Goal: Transaction & Acquisition: Purchase product/service

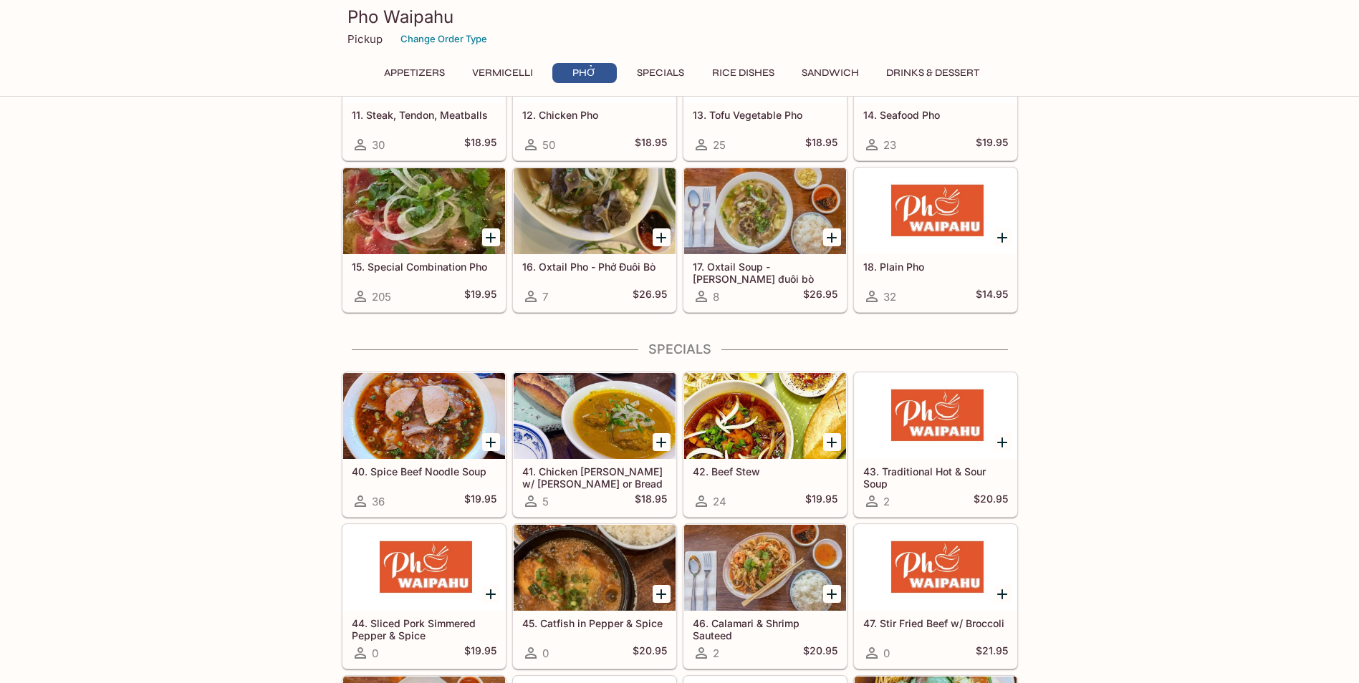
scroll to position [1146, 0]
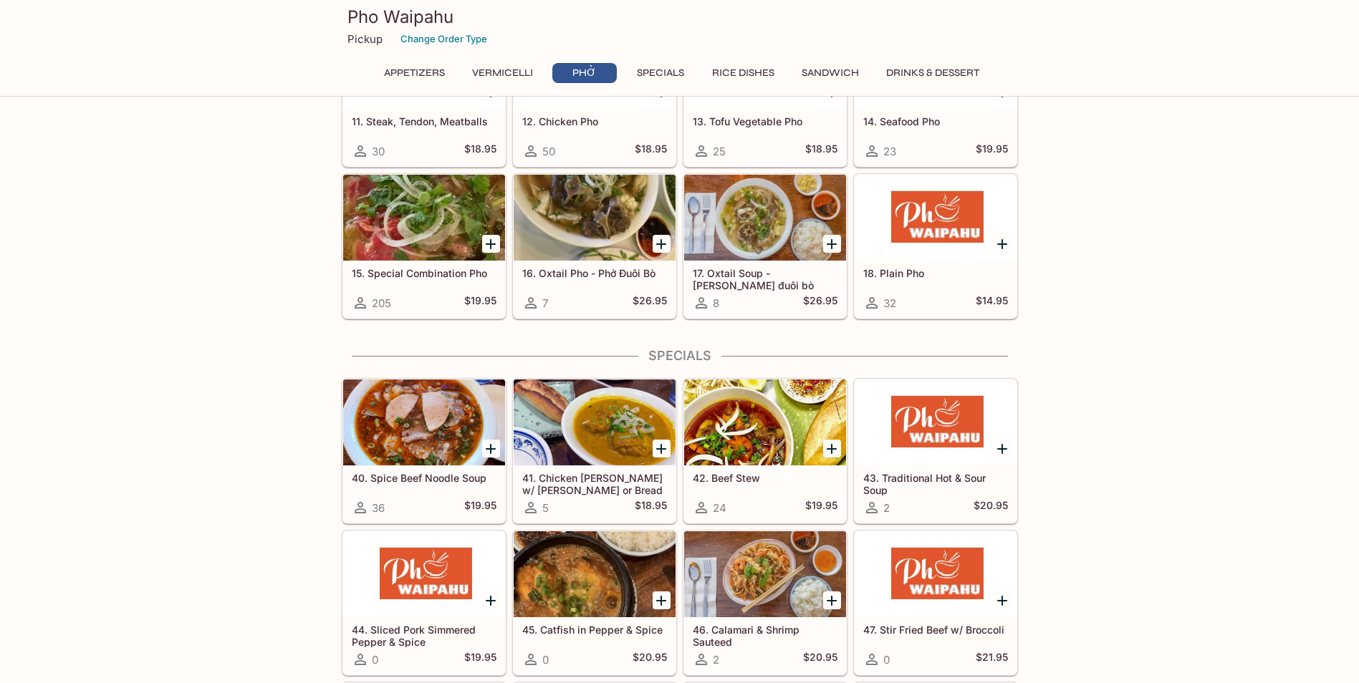
click at [1118, 464] on div "Appetizers 1. Spring Rolls (4 rolls) 148 $14.95 2. Summer Rolls (2 rolls) 161 $…" at bounding box center [679, 588] width 1359 height 3228
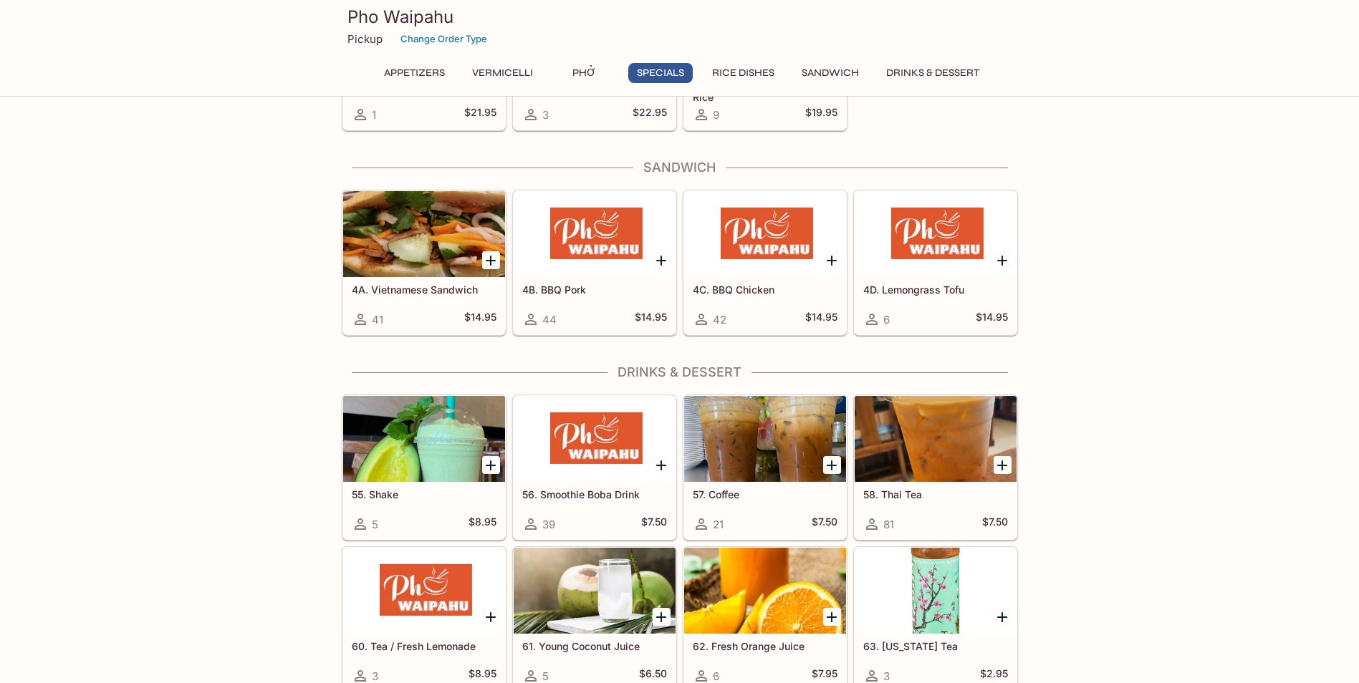
scroll to position [2665, 0]
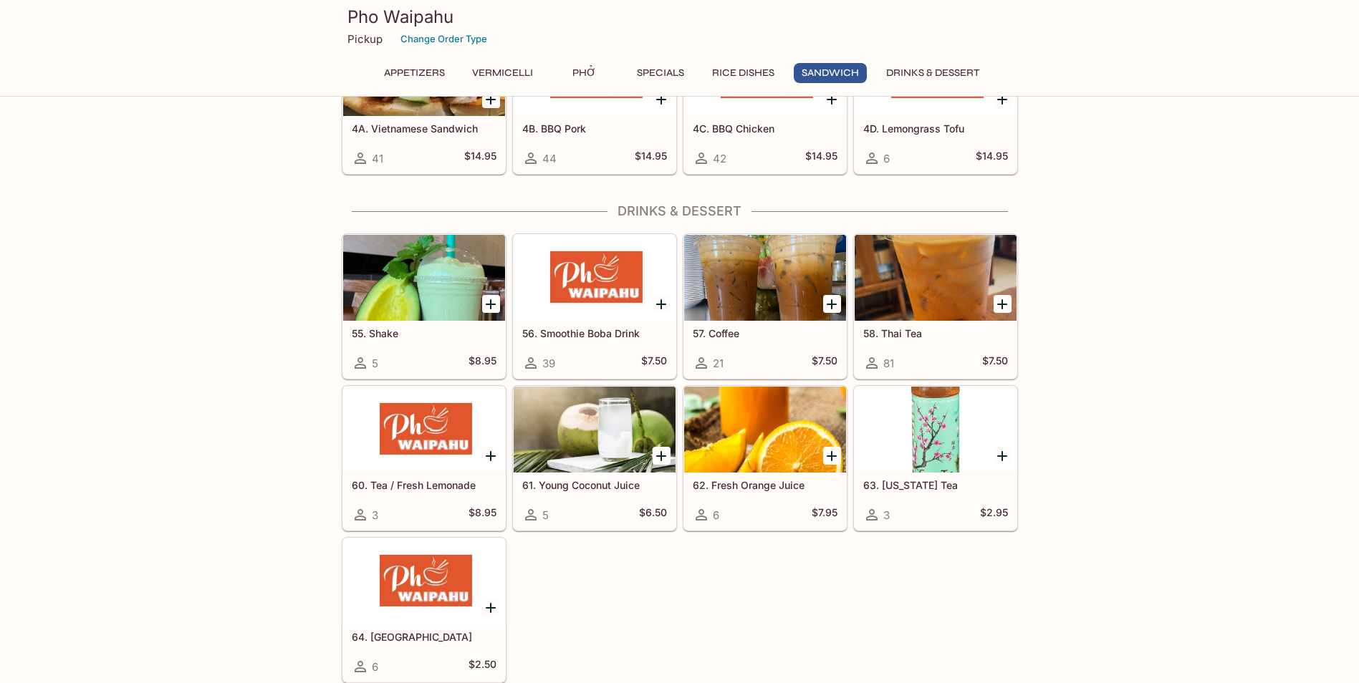
click at [408, 336] on h5 "55. Shake" at bounding box center [424, 333] width 145 height 12
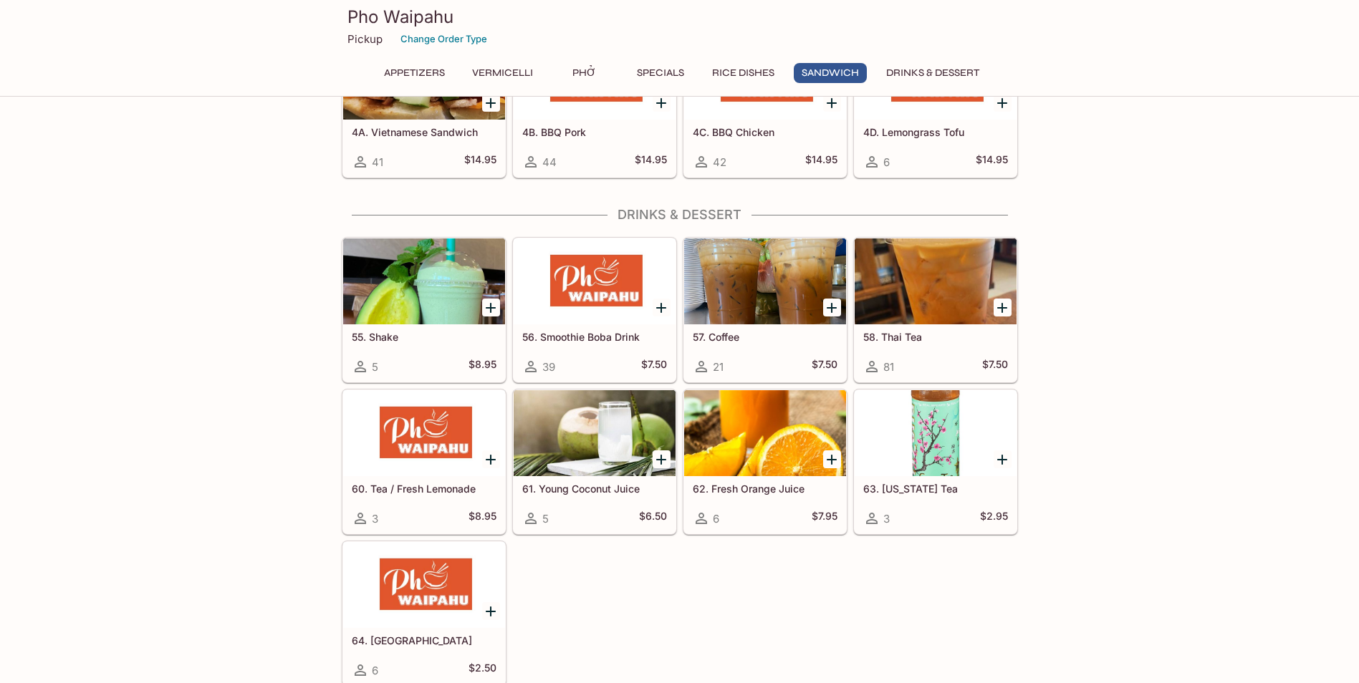
scroll to position [2665, 0]
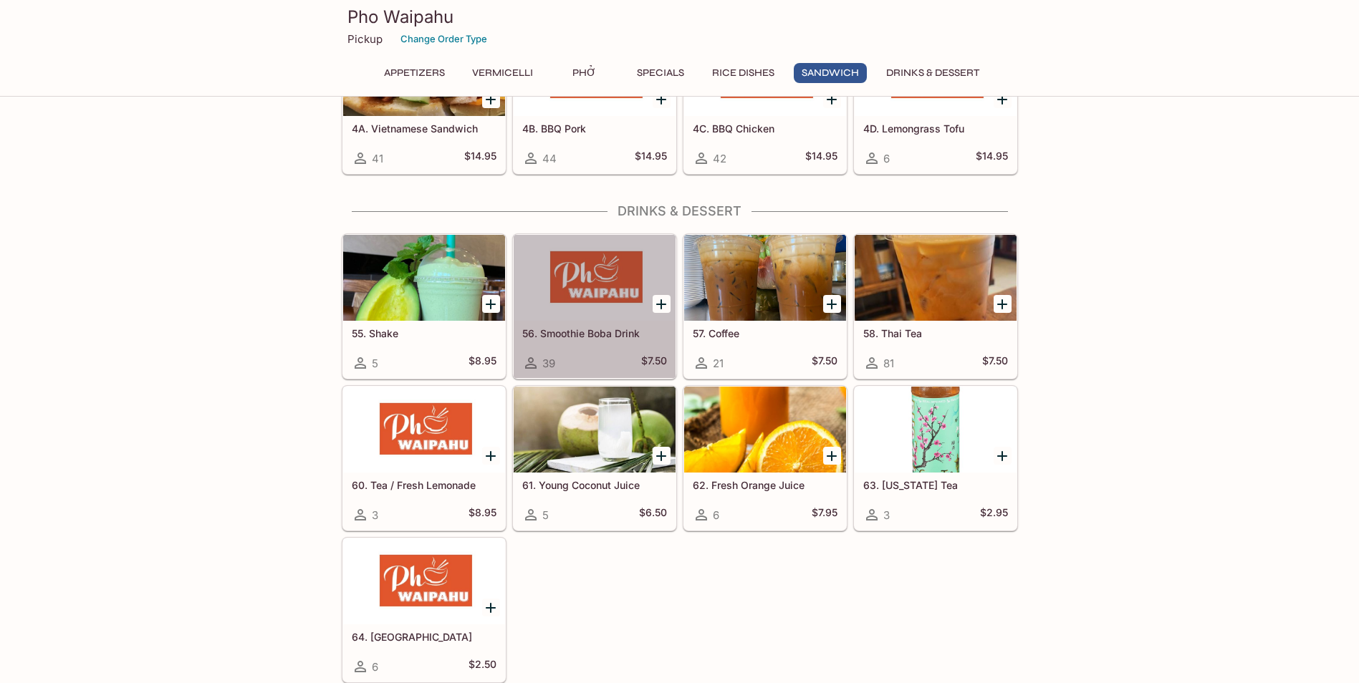
click at [582, 311] on div at bounding box center [595, 278] width 162 height 86
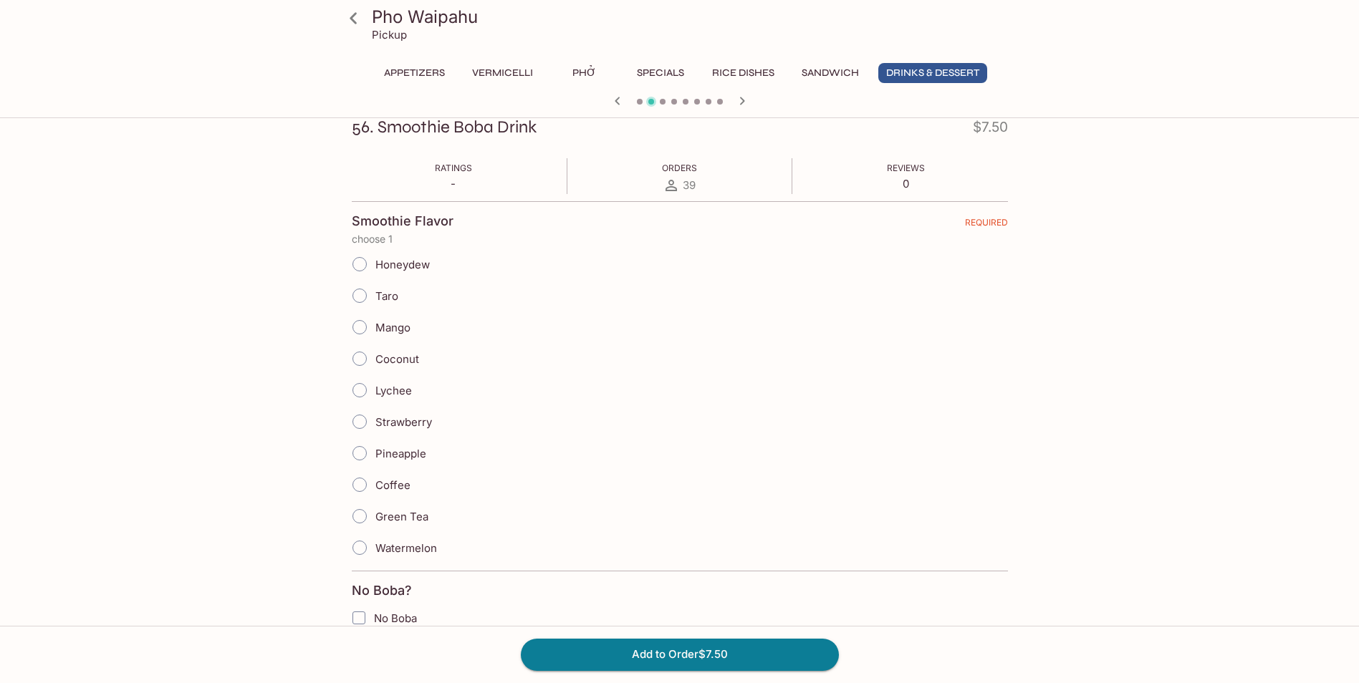
scroll to position [201, 0]
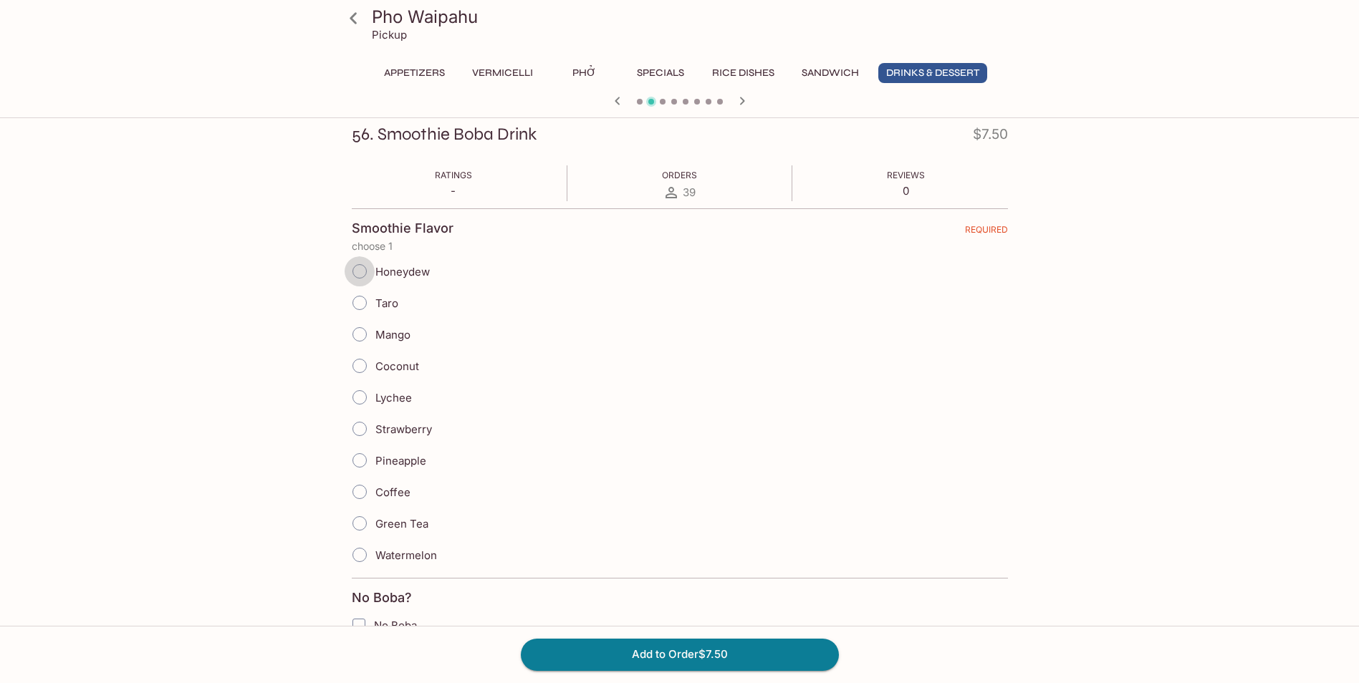
click at [363, 271] on input "Honeydew" at bounding box center [360, 271] width 30 height 30
radio input "true"
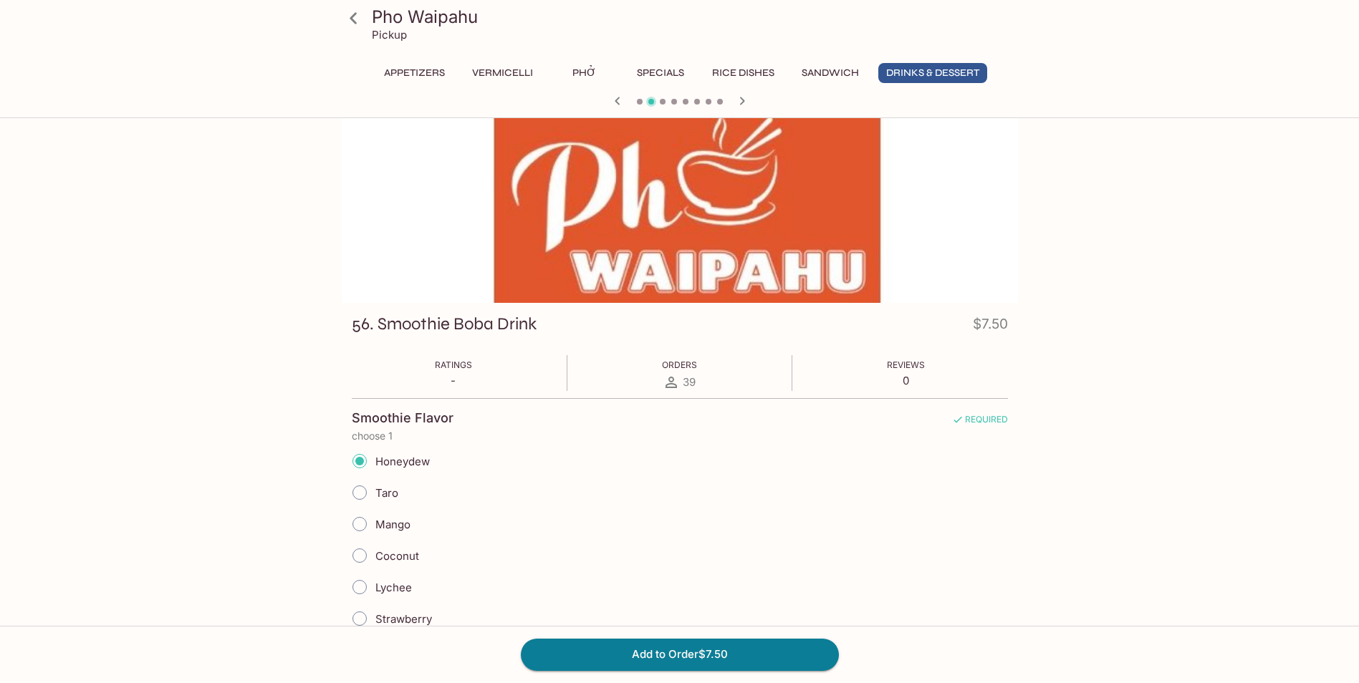
scroll to position [0, 0]
